Goal: Task Accomplishment & Management: Complete application form

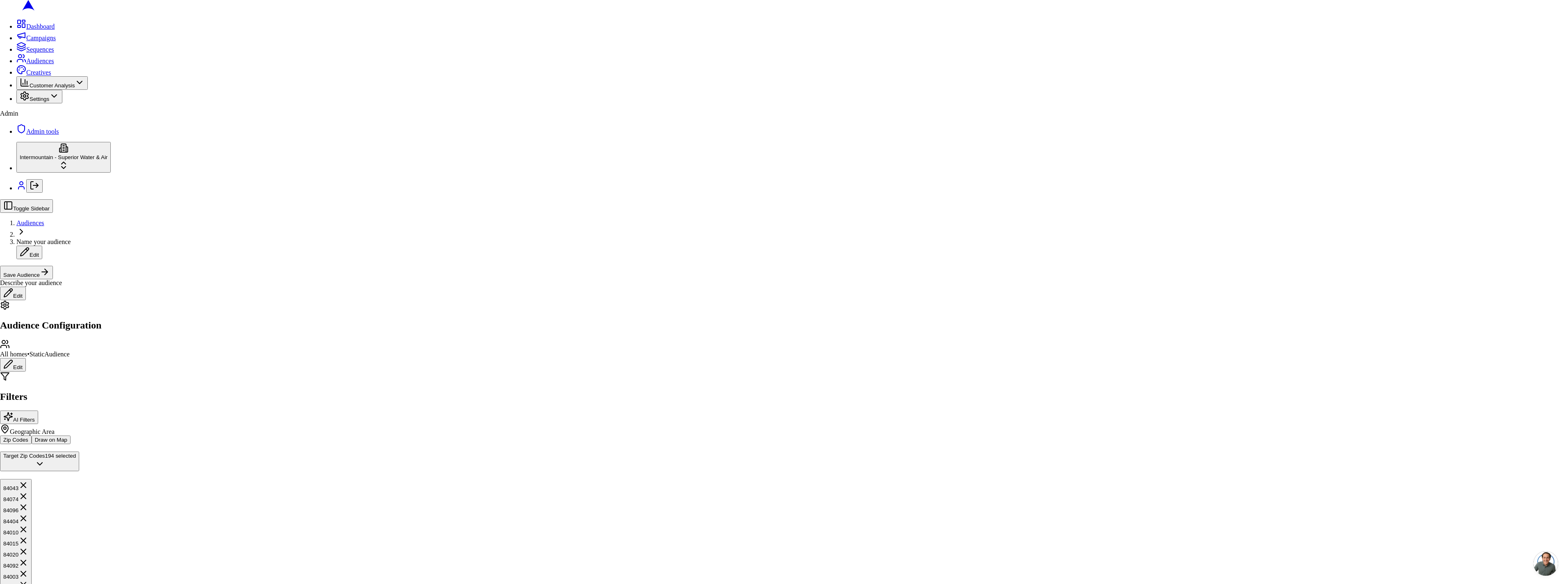
drag, startPoint x: 747, startPoint y: 339, endPoint x: 98, endPoint y: 391, distance: 651.1
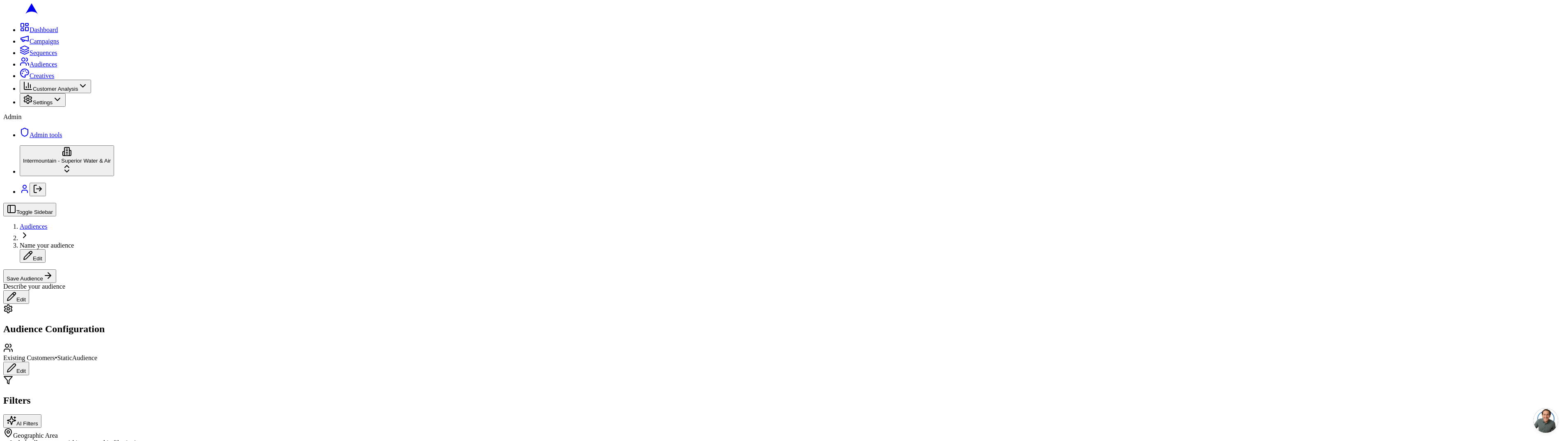
click at [10, 444] on button "Include all customers (skip geographic filtering)" at bounding box center [6, 445] width 7 height 2
type button "on"
click at [1343, 283] on div "Describe your audience Edit" at bounding box center [783, 293] width 1561 height 21
